Goal: Task Accomplishment & Management: Manage account settings

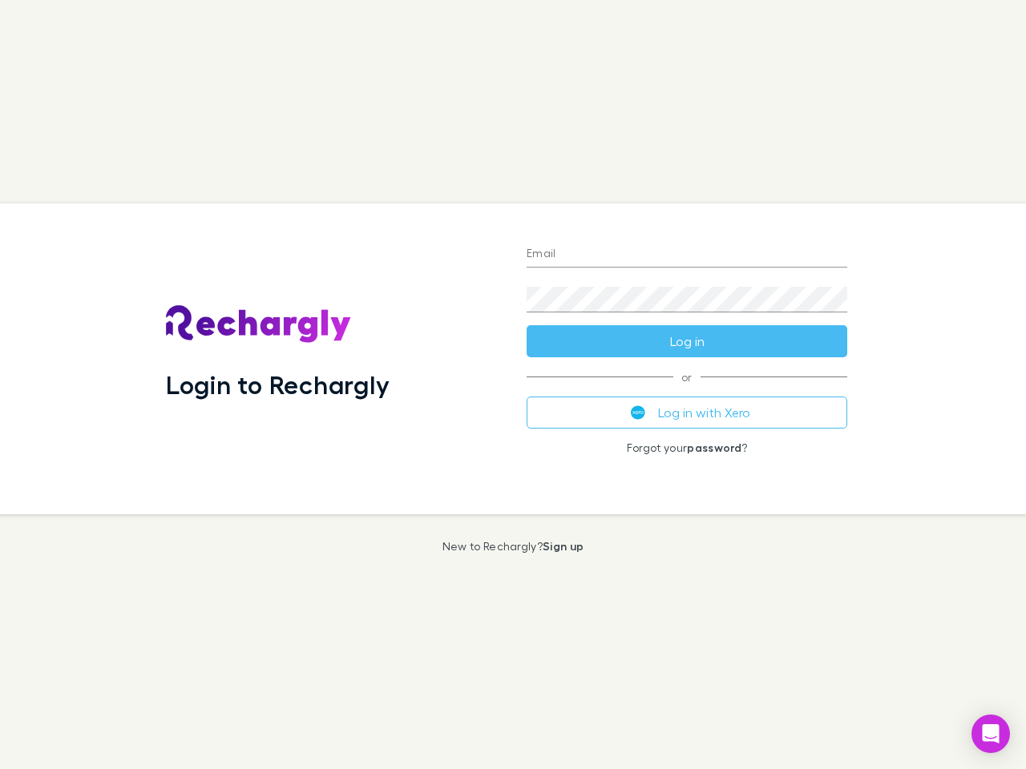
click at [513, 385] on div "Login to Rechargly" at bounding box center [333, 359] width 361 height 311
click at [687, 255] on input "Email" at bounding box center [687, 255] width 321 height 26
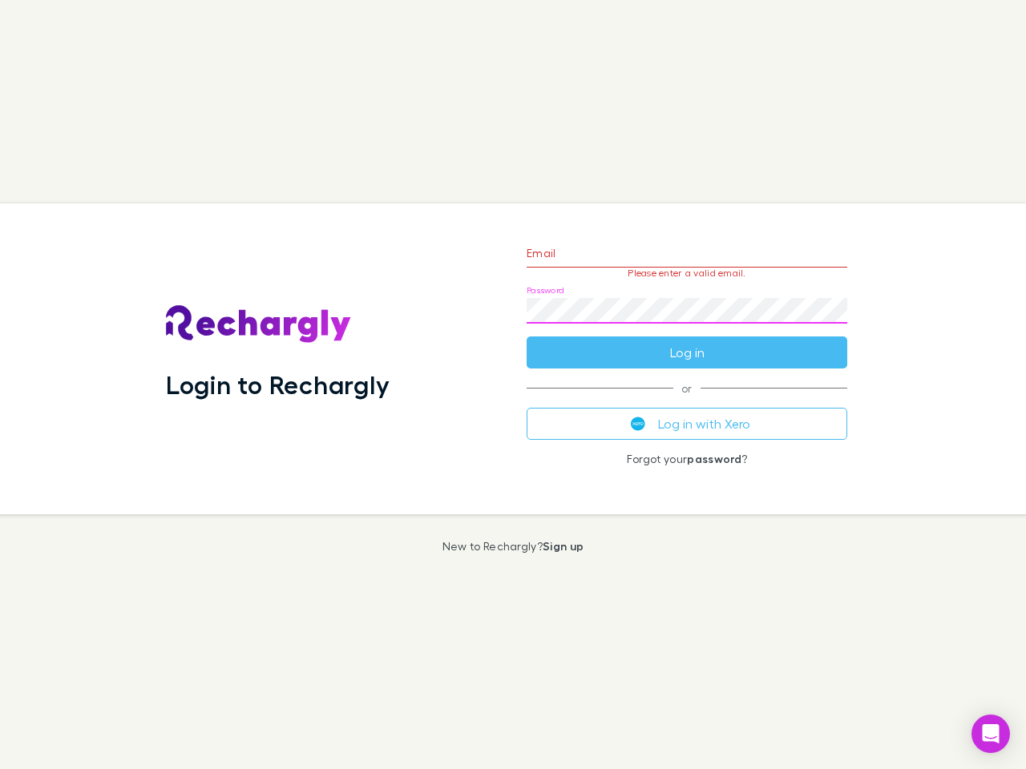
click at [687, 341] on form "Email Please enter a valid email. Password Log in" at bounding box center [687, 298] width 321 height 139
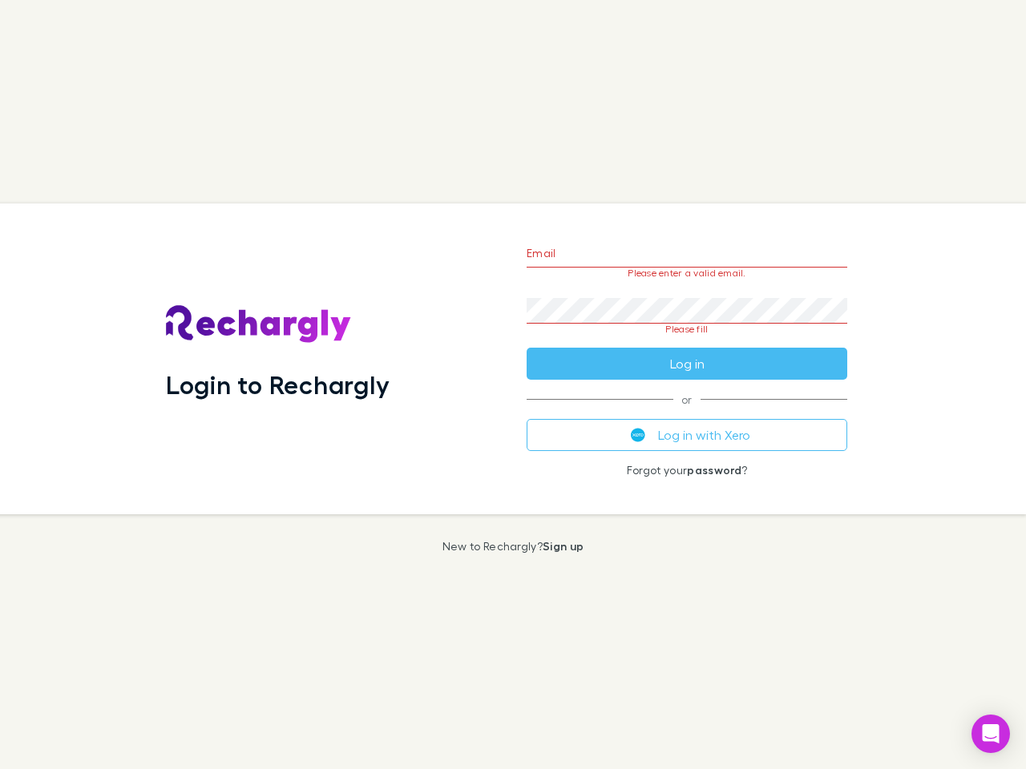
click at [687, 413] on div "Email Please enter a valid email. Password Please fill Log in or Log in with Xe…" at bounding box center [687, 359] width 346 height 311
click at [991, 734] on icon "Open Intercom Messenger" at bounding box center [991, 734] width 17 height 19
